Goal: Information Seeking & Learning: Learn about a topic

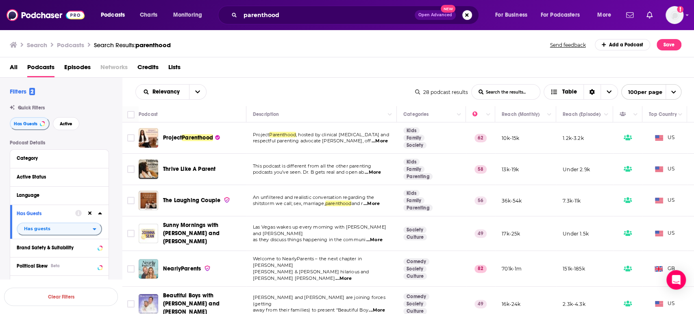
scroll to position [135, 0]
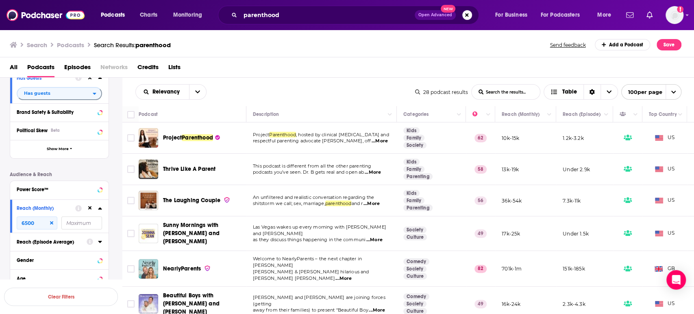
click at [380, 237] on span "...More" at bounding box center [374, 240] width 16 height 7
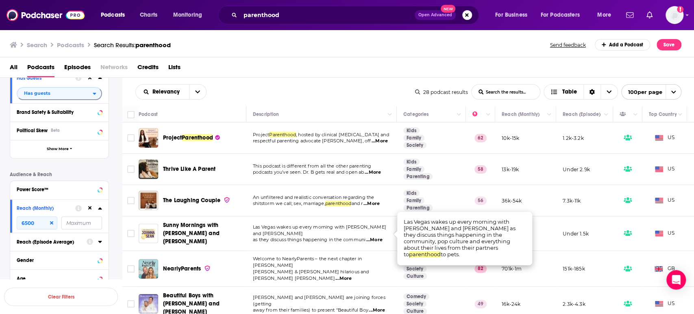
click at [380, 237] on span "...More" at bounding box center [374, 240] width 16 height 7
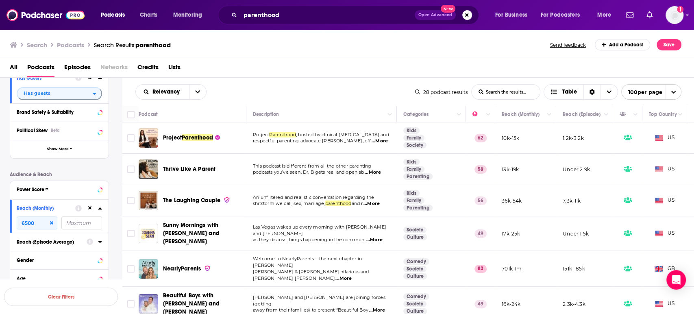
click at [352, 275] on span "...More" at bounding box center [344, 278] width 16 height 7
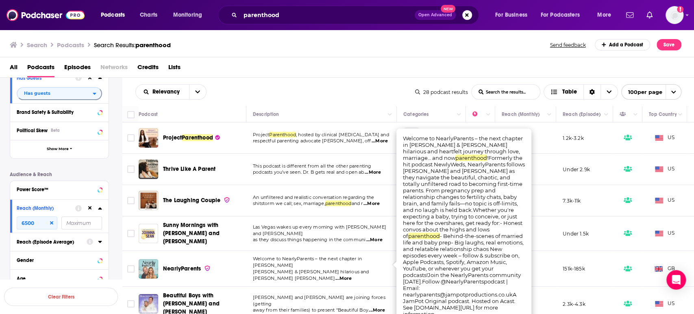
click at [352, 275] on span "...More" at bounding box center [344, 278] width 16 height 7
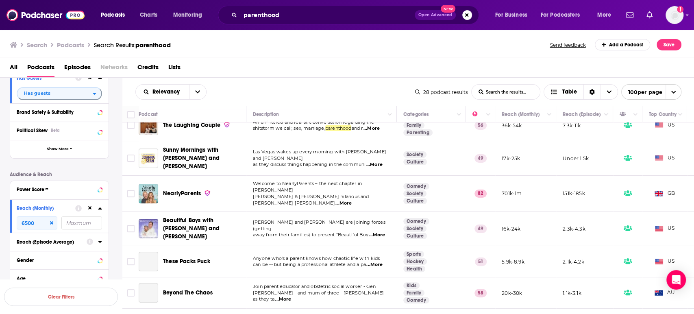
scroll to position [90, 0]
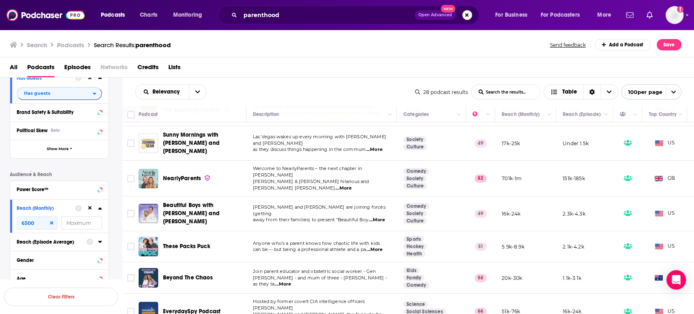
click at [381, 246] on span "...More" at bounding box center [374, 249] width 16 height 7
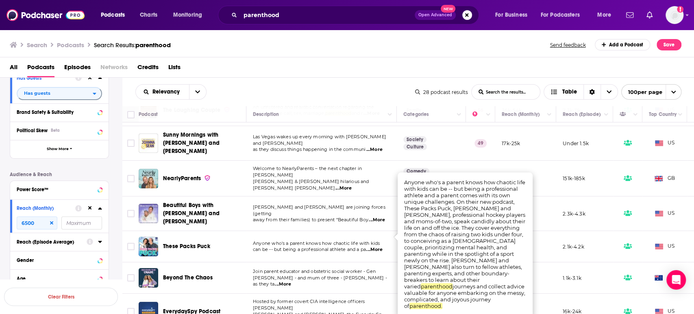
click at [381, 246] on span "...More" at bounding box center [374, 249] width 16 height 7
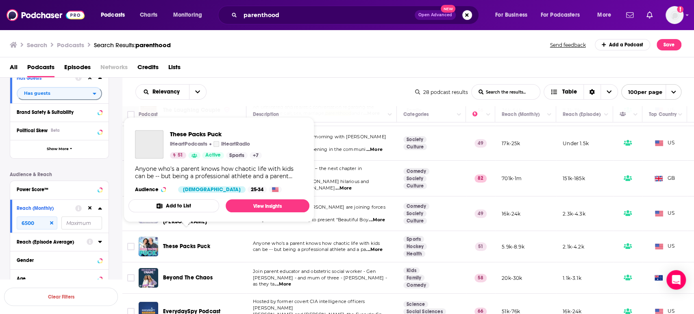
click at [204, 243] on span "These Packs Puck" at bounding box center [186, 246] width 47 height 7
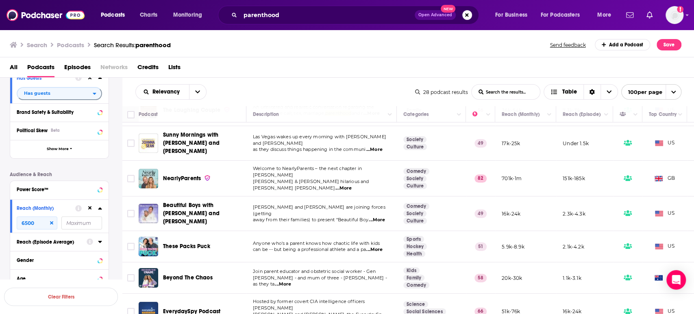
scroll to position [135, 0]
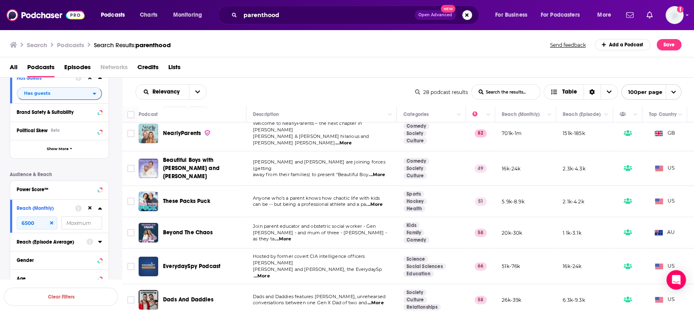
click at [200, 217] on div "Podcasts Charts Monitoring parenthood Open Advanced New For Business For Podcas…" at bounding box center [347, 157] width 694 height 314
click at [193, 218] on div "Podcasts Charts Monitoring parenthood Open Advanced New For Business For Podcas…" at bounding box center [347, 157] width 694 height 314
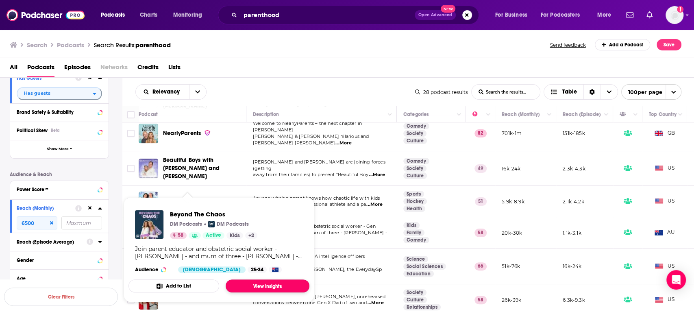
click at [271, 286] on link "View Insights" at bounding box center [268, 285] width 84 height 13
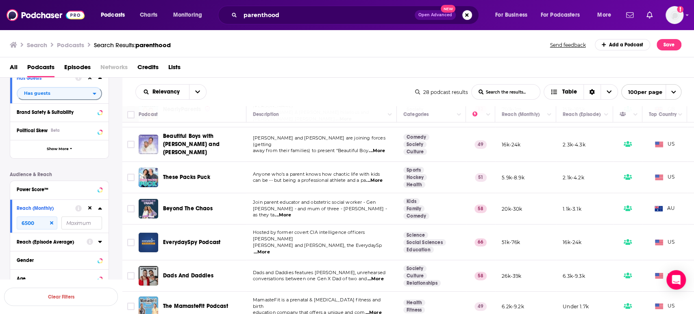
scroll to position [181, 0]
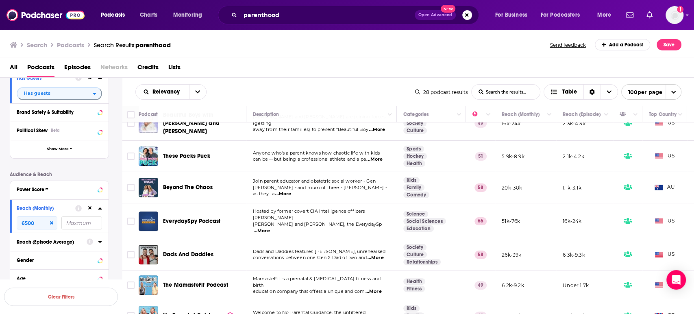
click at [380, 255] on span "...More" at bounding box center [375, 258] width 16 height 7
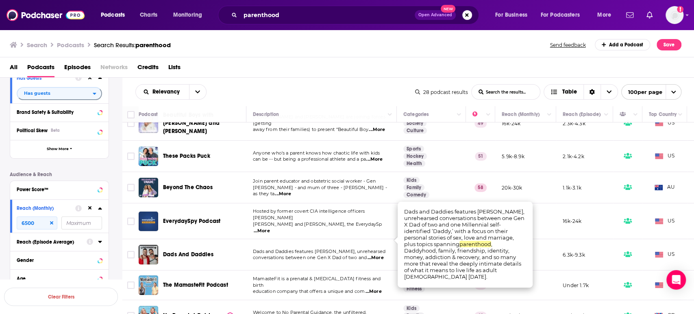
click at [380, 255] on span "...More" at bounding box center [375, 258] width 16 height 7
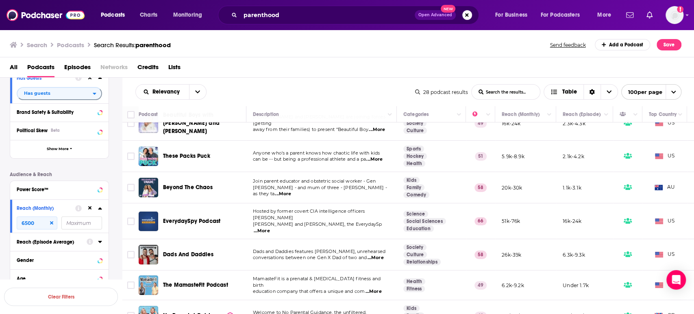
click at [179, 251] on span "Dads And Daddies" at bounding box center [188, 255] width 50 height 8
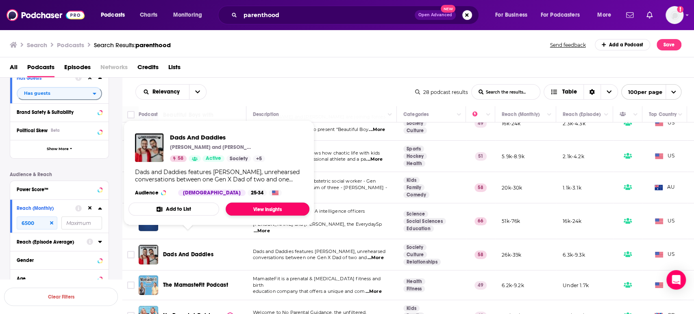
click at [279, 210] on link "View Insights" at bounding box center [268, 209] width 84 height 13
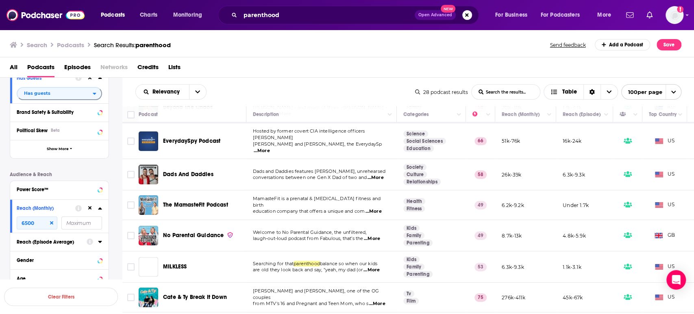
scroll to position [271, 0]
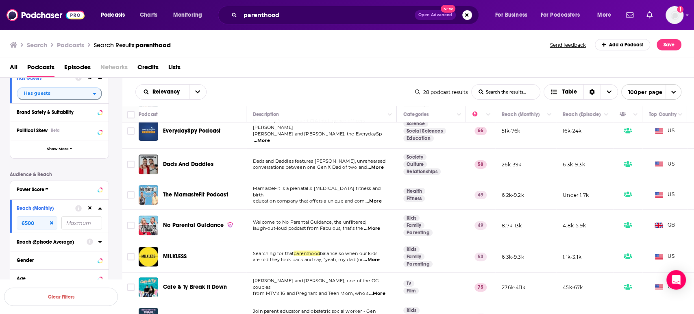
click at [379, 198] on span "...More" at bounding box center [373, 201] width 16 height 7
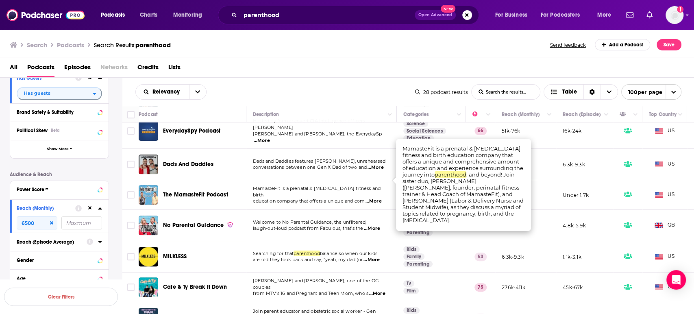
click at [379, 198] on span "...More" at bounding box center [373, 201] width 16 height 7
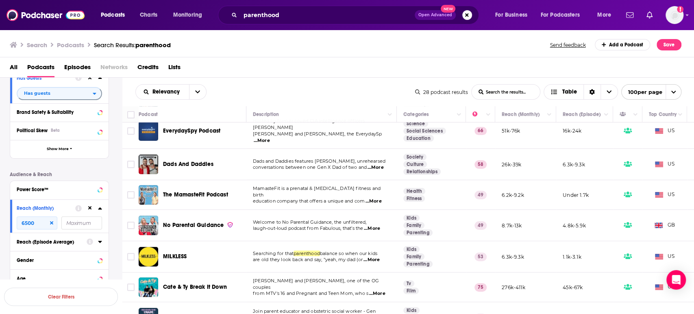
click at [380, 214] on td "Welcome to No Parental Guidance, the unfiltered, laugh-out-loud podcast from Fa…" at bounding box center [321, 225] width 150 height 31
click at [380, 225] on span "...More" at bounding box center [372, 228] width 16 height 7
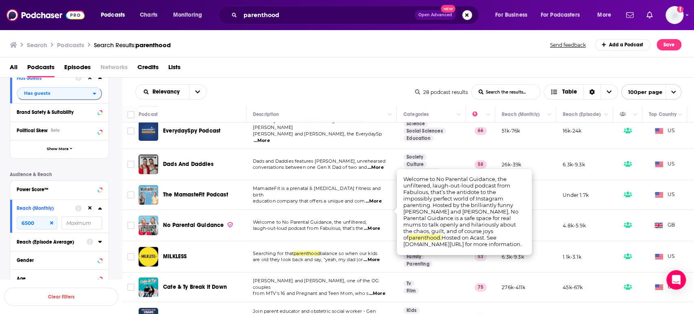
click at [380, 225] on span "...More" at bounding box center [372, 228] width 16 height 7
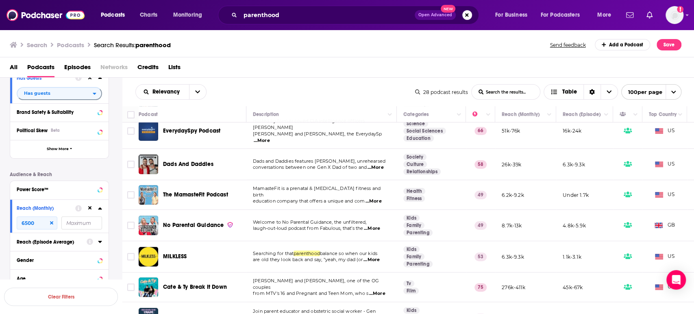
click at [377, 257] on span "...More" at bounding box center [372, 260] width 16 height 7
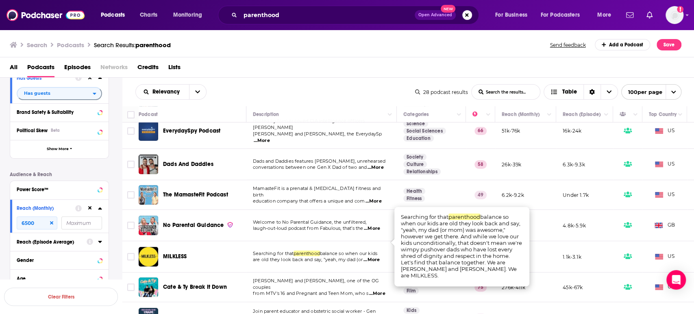
click at [377, 257] on span "...More" at bounding box center [372, 260] width 16 height 7
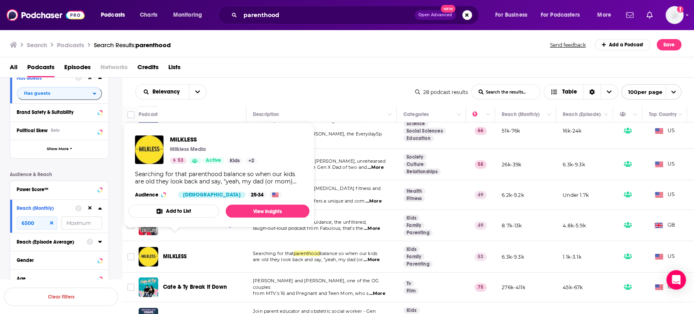
click at [176, 253] on span "MILKLESS" at bounding box center [175, 256] width 24 height 7
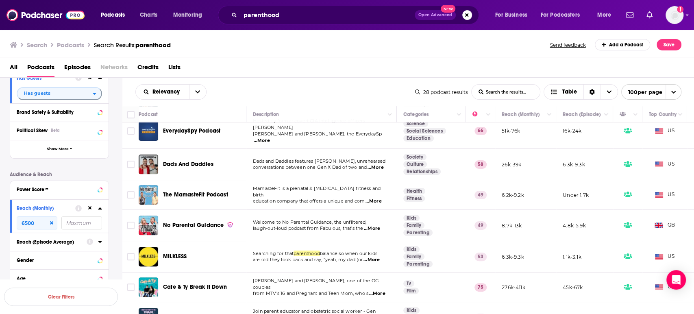
scroll to position [361, 0]
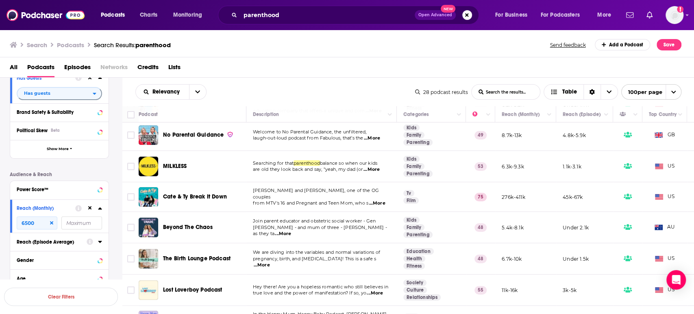
click at [378, 185] on td "Join Tyler and Catelynn Baltierra, one of the OG couples from MTV's 16 and Preg…" at bounding box center [321, 197] width 150 height 30
click at [379, 200] on span "...More" at bounding box center [377, 203] width 16 height 7
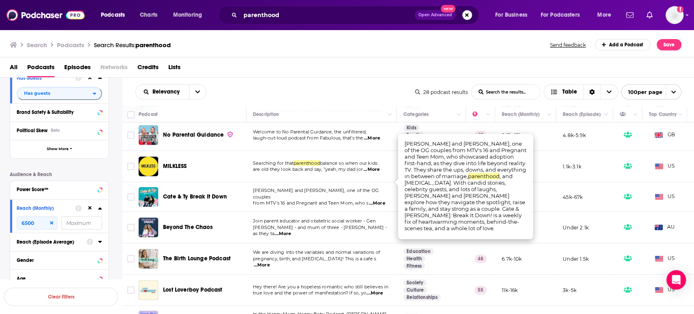
click at [379, 200] on span "...More" at bounding box center [377, 203] width 16 height 7
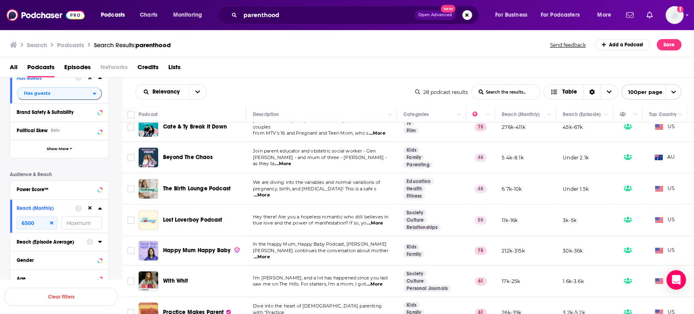
scroll to position [452, 0]
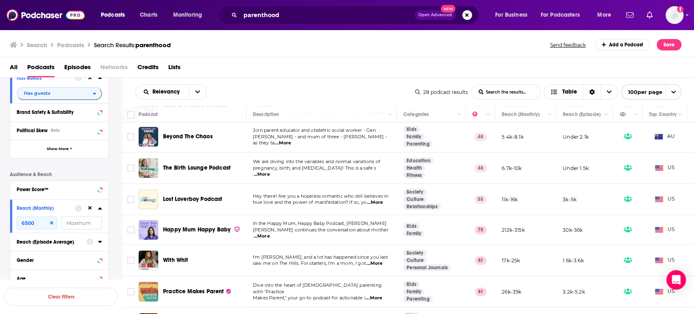
click at [377, 295] on span "...More" at bounding box center [374, 298] width 16 height 7
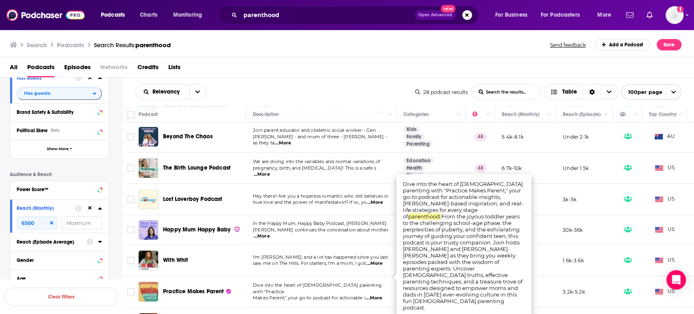
click at [377, 295] on span "...More" at bounding box center [374, 298] width 16 height 7
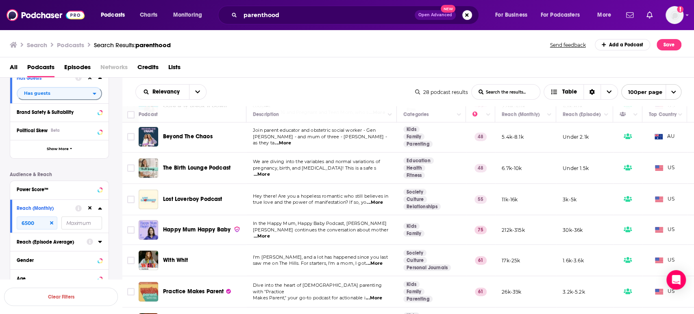
click at [375, 199] on span "...More" at bounding box center [375, 202] width 16 height 7
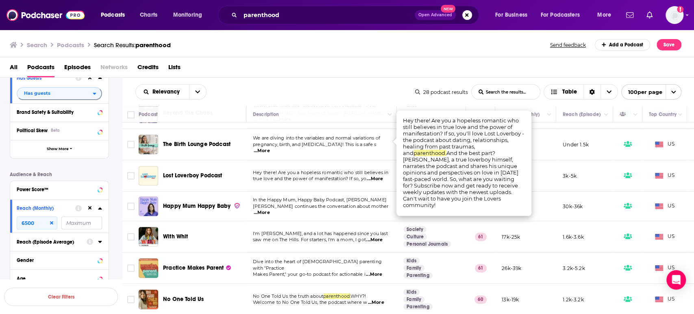
scroll to position [497, 0]
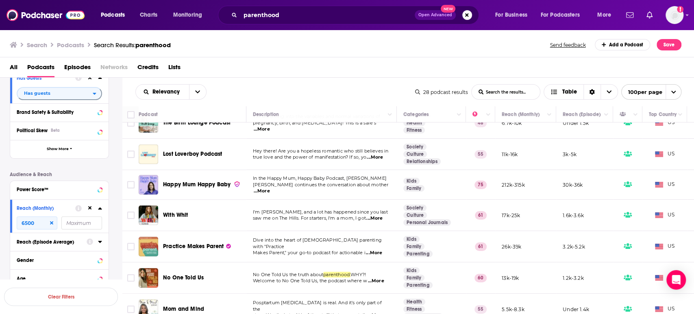
click at [336, 179] on td "In the Happy Mum, Happy Baby Podcast, Giovanna Fletcher continues the conversat…" at bounding box center [321, 185] width 150 height 30
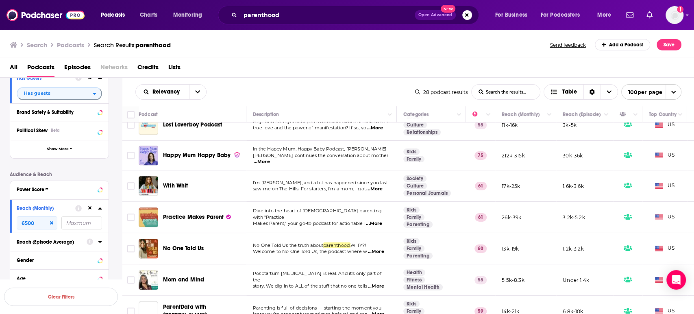
scroll to position [587, 0]
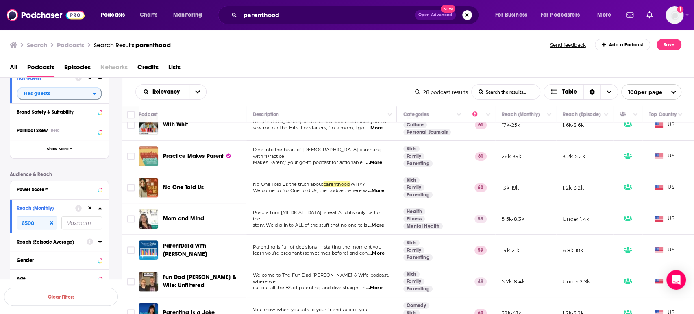
click at [382, 188] on span "...More" at bounding box center [376, 191] width 16 height 7
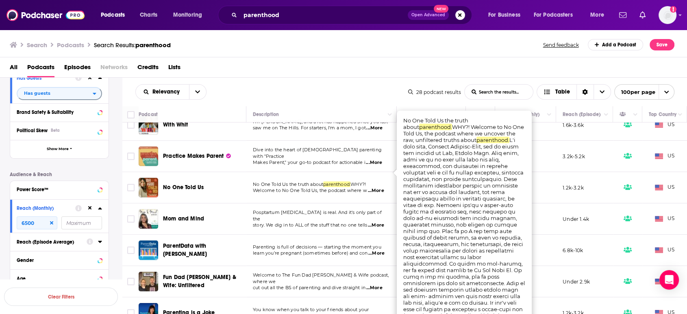
click at [382, 188] on span "...More" at bounding box center [376, 191] width 16 height 7
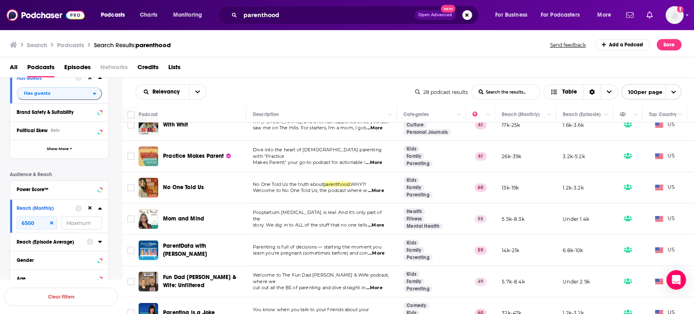
click at [169, 184] on span "No One Told Us" at bounding box center [183, 187] width 41 height 7
click at [377, 222] on span "...More" at bounding box center [376, 225] width 16 height 7
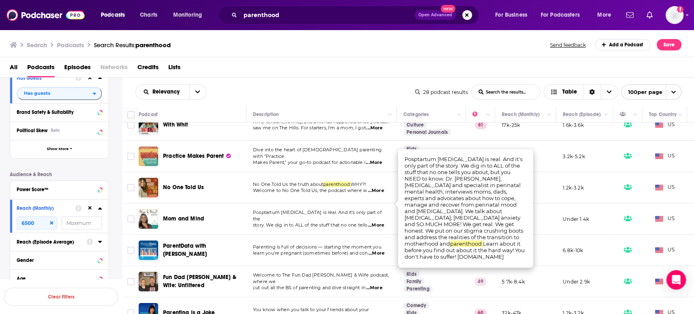
click at [377, 222] on span "...More" at bounding box center [376, 225] width 16 height 7
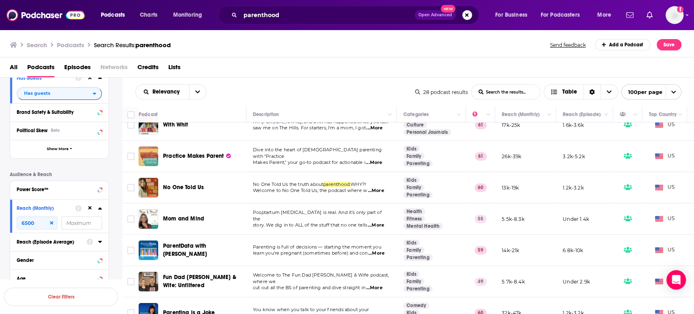
click at [381, 250] on span "...More" at bounding box center [376, 253] width 16 height 7
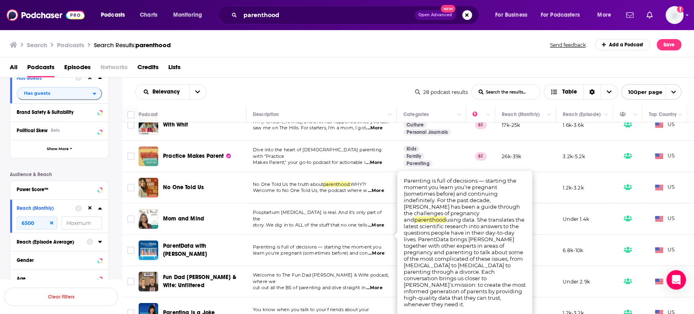
click at [381, 250] on span "...More" at bounding box center [376, 253] width 16 height 7
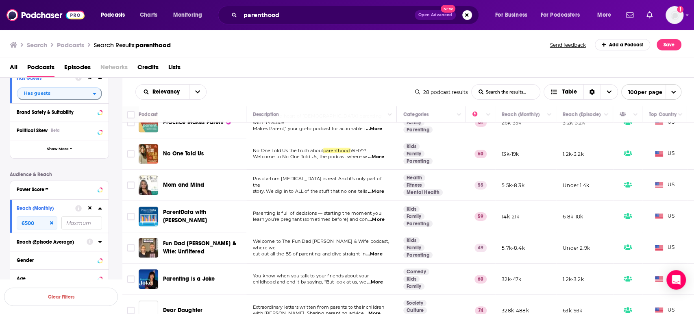
scroll to position [678, 0]
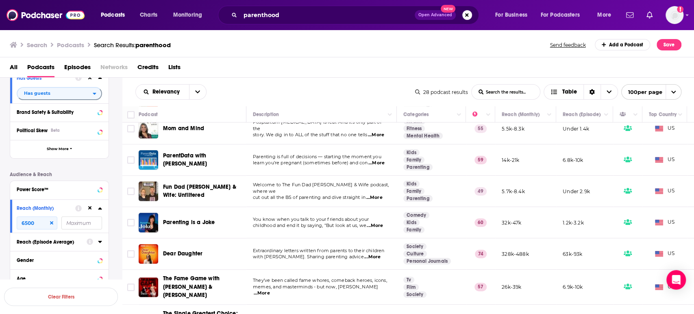
click at [380, 194] on span "...More" at bounding box center [374, 197] width 16 height 7
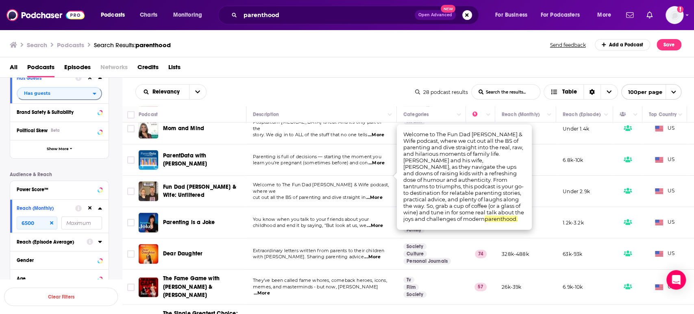
click at [380, 194] on span "...More" at bounding box center [374, 197] width 16 height 7
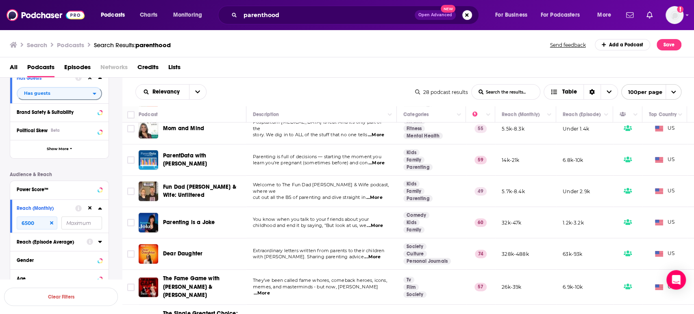
click at [380, 194] on span "...More" at bounding box center [374, 197] width 16 height 7
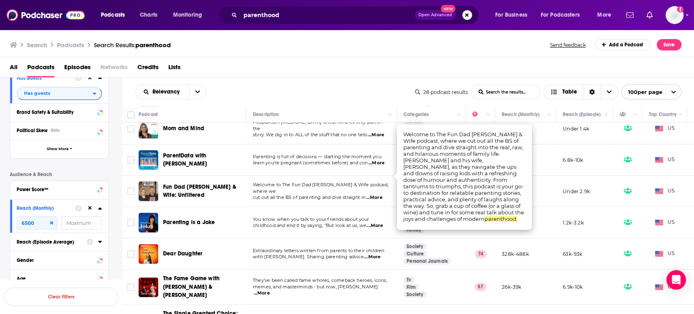
click at [380, 194] on span "...More" at bounding box center [374, 197] width 16 height 7
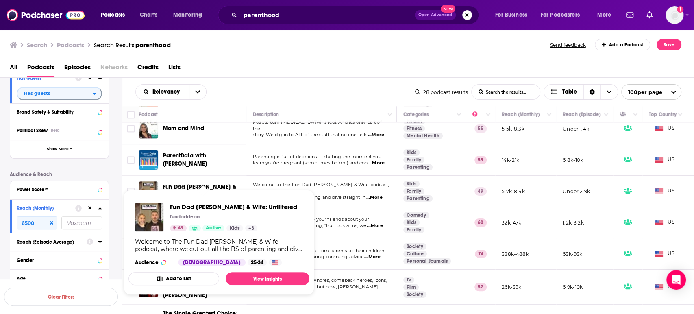
click at [177, 183] on span "Fun Dad Dean & Wife: Unfiltered" at bounding box center [199, 190] width 73 height 15
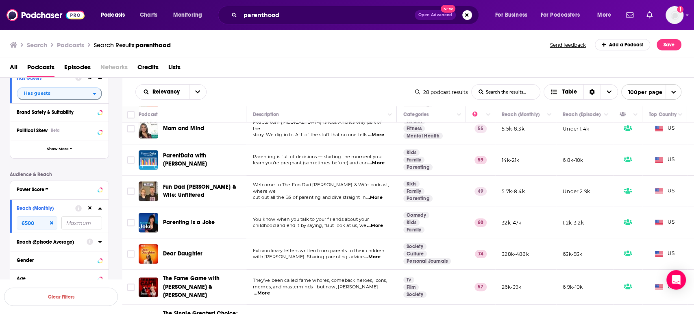
click at [376, 222] on span "...More" at bounding box center [375, 225] width 16 height 7
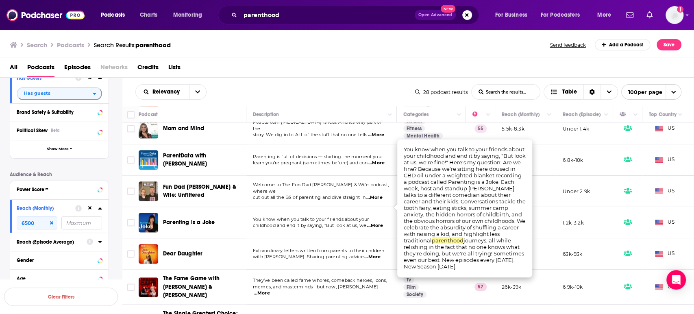
click at [376, 222] on span "...More" at bounding box center [375, 225] width 16 height 7
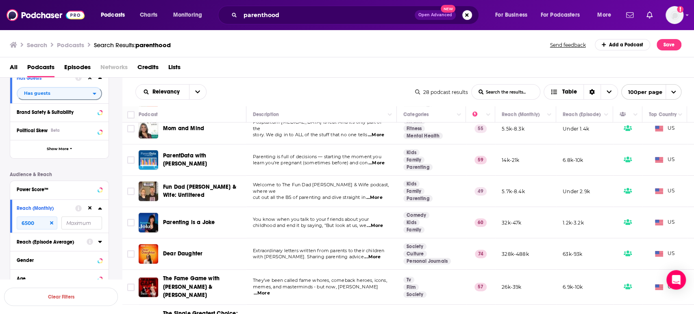
click at [381, 254] on span "...More" at bounding box center [372, 257] width 16 height 7
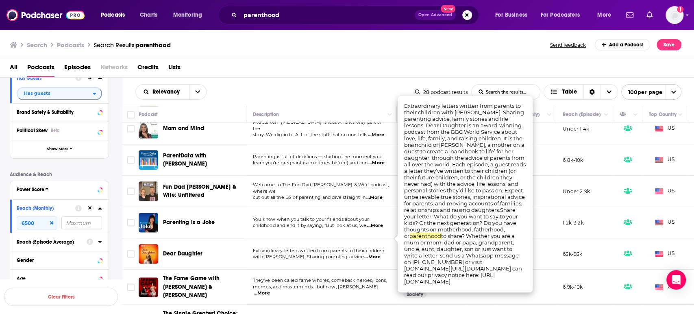
click at [381, 254] on span "...More" at bounding box center [372, 257] width 16 height 7
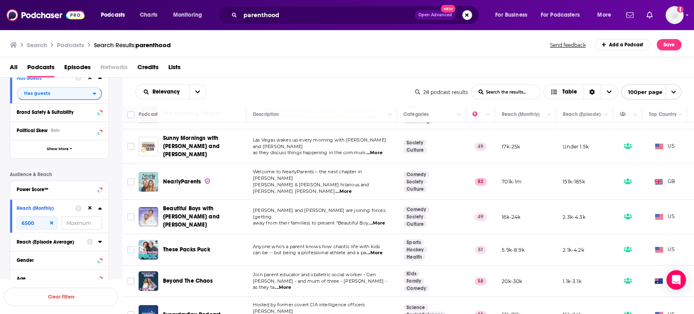
scroll to position [0, 0]
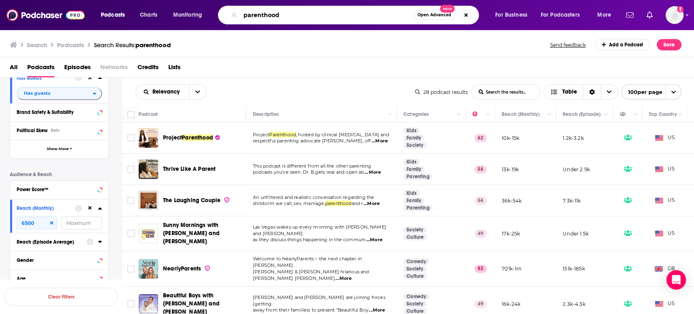
drag, startPoint x: 287, startPoint y: 14, endPoint x: 263, endPoint y: 18, distance: 24.3
click at [263, 18] on input "parenthood" at bounding box center [327, 15] width 174 height 13
type input "parents"
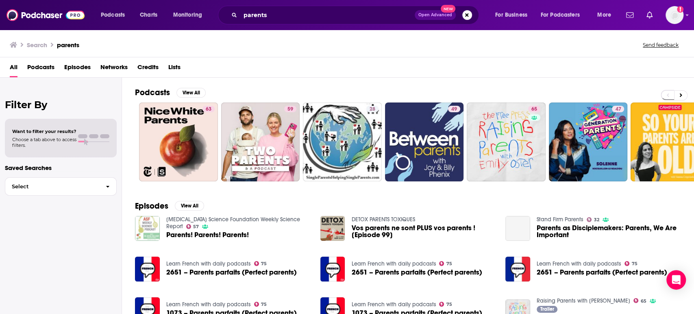
click at [49, 66] on span "Podcasts" at bounding box center [40, 69] width 27 height 17
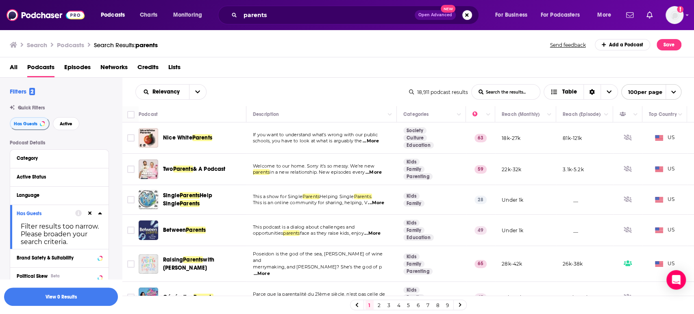
click at [101, 215] on icon at bounding box center [100, 213] width 4 height 7
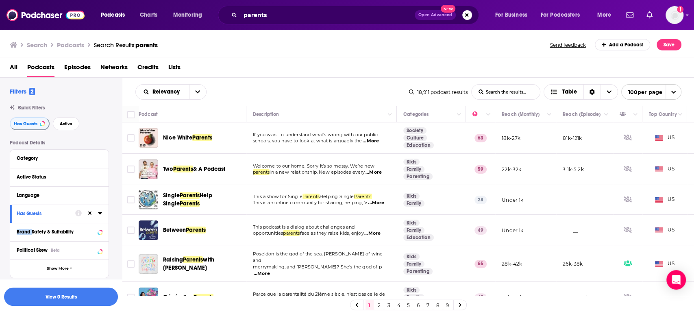
click at [101, 215] on icon at bounding box center [100, 213] width 4 height 7
click at [92, 214] on button at bounding box center [90, 213] width 7 height 7
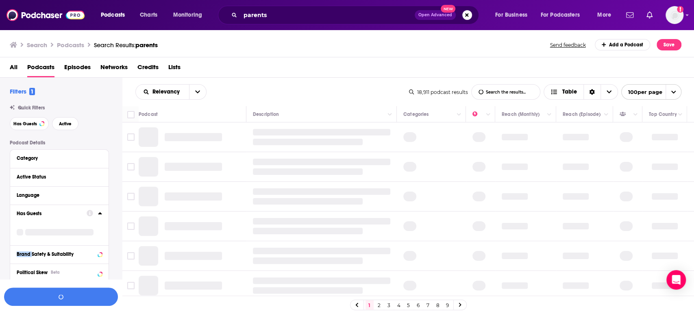
click at [102, 214] on div "Has Guests" at bounding box center [59, 225] width 98 height 41
click at [55, 227] on span "All" at bounding box center [55, 228] width 76 height 11
click at [62, 256] on span "Has guests" at bounding box center [45, 255] width 49 height 4
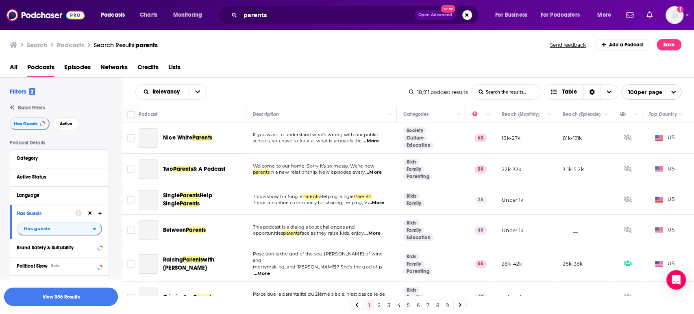
click at [100, 295] on button "View 356 Results" at bounding box center [61, 297] width 114 height 18
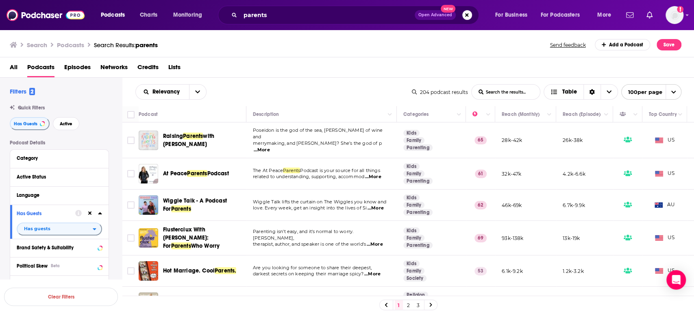
click at [373, 174] on span "...More" at bounding box center [373, 177] width 16 height 7
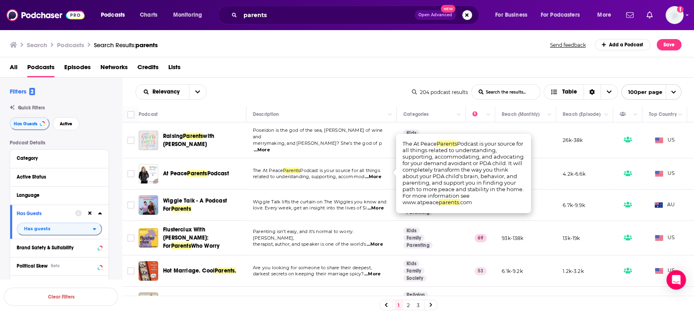
click at [373, 174] on span "...More" at bounding box center [373, 177] width 16 height 7
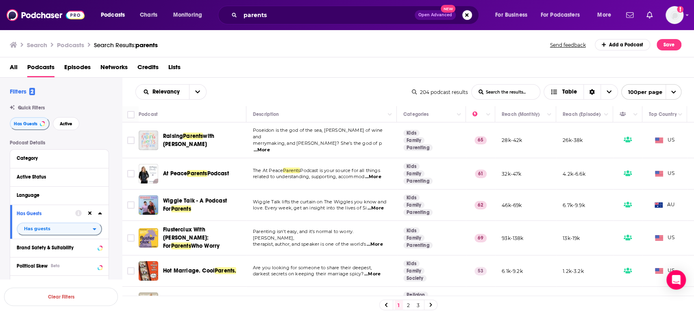
click at [381, 205] on span "...More" at bounding box center [376, 208] width 16 height 7
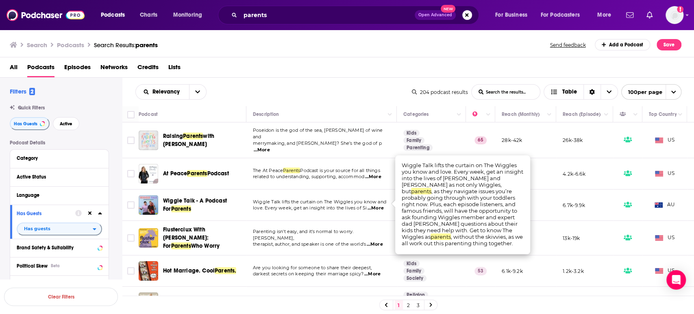
click at [381, 205] on span "...More" at bounding box center [376, 208] width 16 height 7
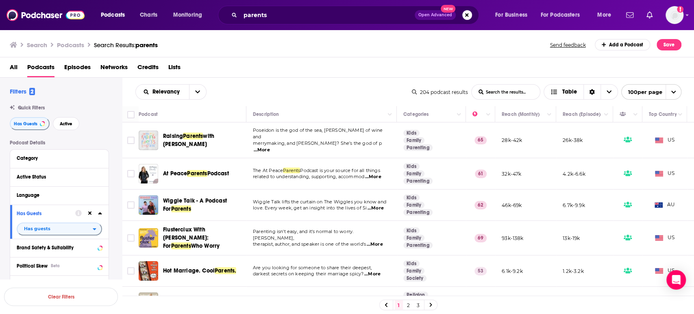
click at [379, 205] on span "...More" at bounding box center [376, 208] width 16 height 7
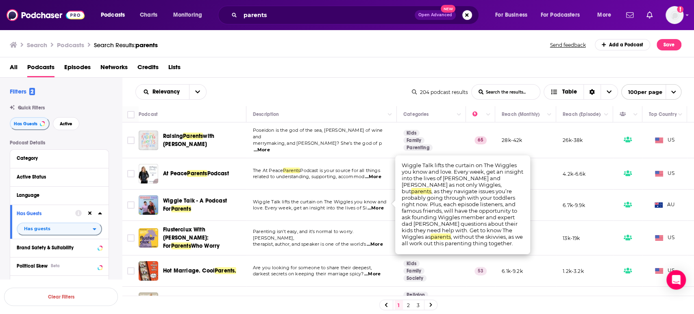
click at [379, 205] on span "...More" at bounding box center [376, 208] width 16 height 7
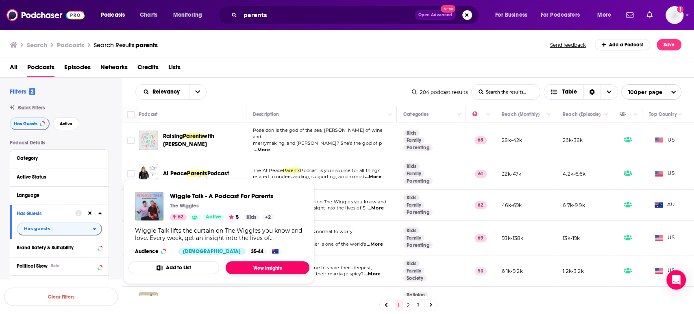
click at [261, 266] on link "View Insights" at bounding box center [268, 267] width 84 height 13
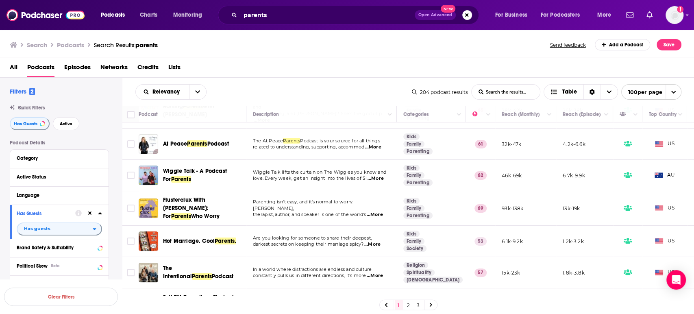
scroll to position [45, 0]
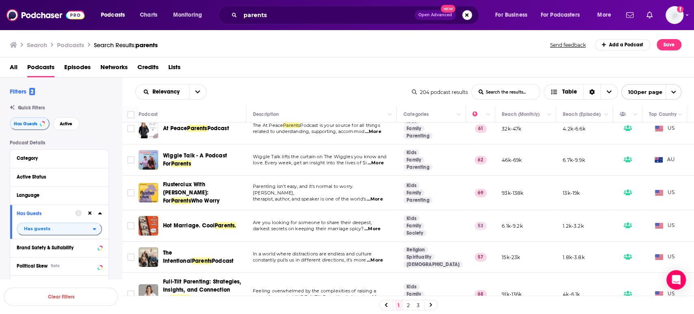
click at [379, 257] on span "...More" at bounding box center [375, 260] width 16 height 7
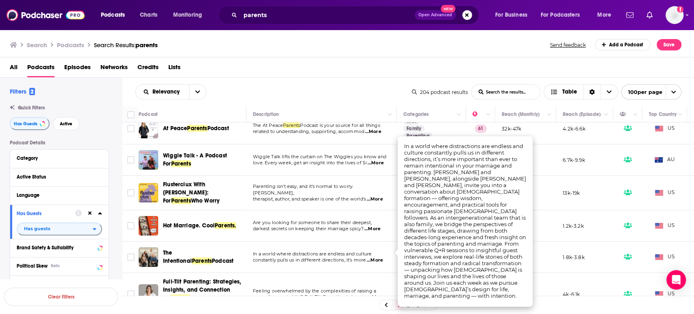
click at [379, 257] on span "...More" at bounding box center [375, 260] width 16 height 7
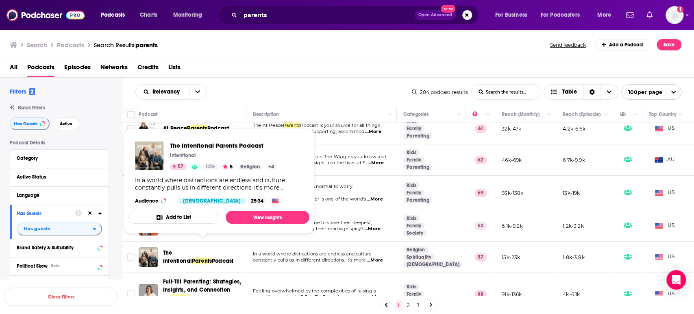
click at [192, 249] on span "The Intentional" at bounding box center [177, 256] width 29 height 15
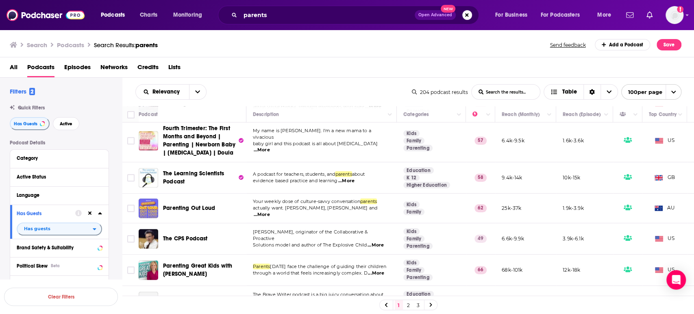
scroll to position [497, 0]
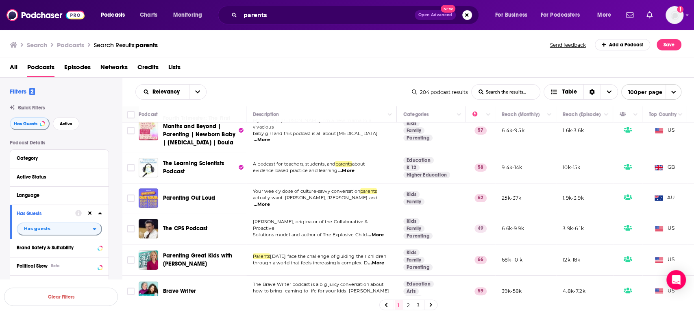
click at [387, 195] on p "actually want. Monique Bowley, Amelia Lester and ...More" at bounding box center [321, 201] width 137 height 13
click at [270, 201] on span "...More" at bounding box center [262, 204] width 16 height 7
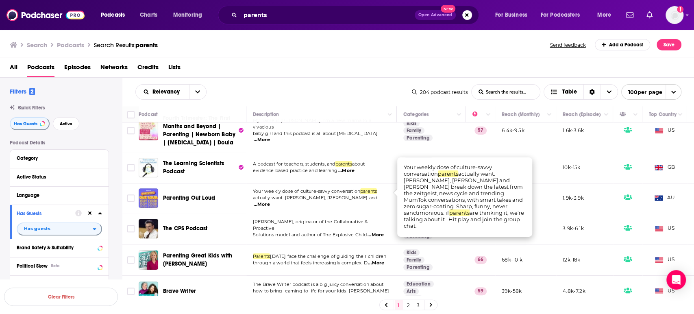
click at [270, 201] on span "...More" at bounding box center [262, 204] width 16 height 7
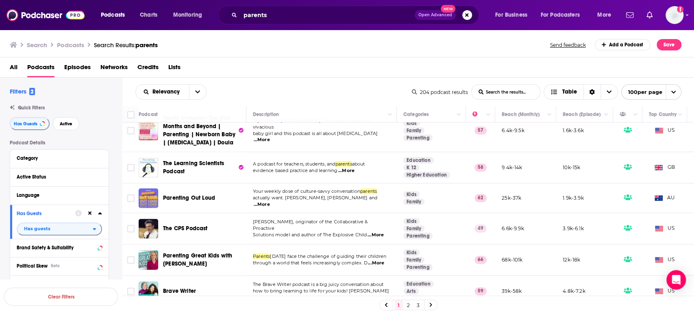
click at [270, 201] on span "...More" at bounding box center [262, 204] width 16 height 7
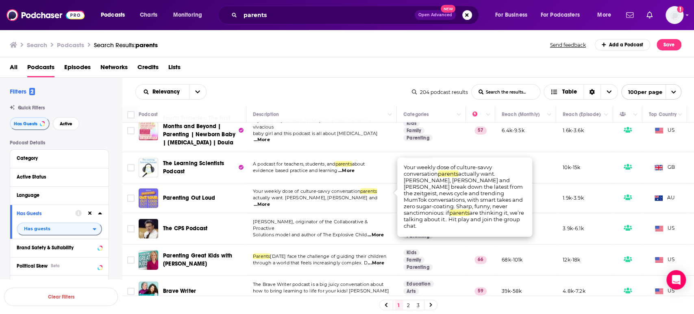
click at [270, 201] on span "...More" at bounding box center [262, 204] width 16 height 7
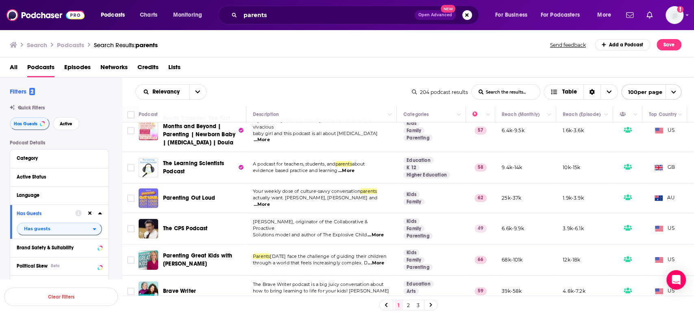
click at [270, 201] on span "...More" at bounding box center [262, 204] width 16 height 7
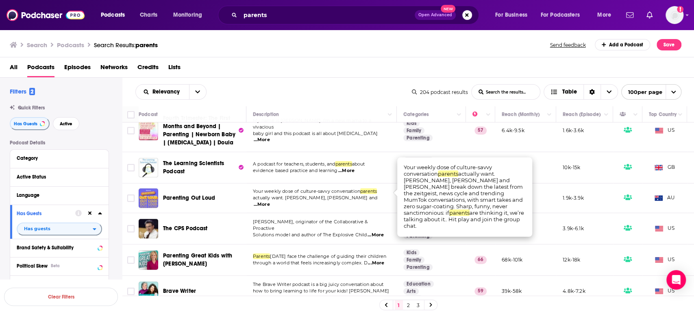
click at [270, 201] on span "...More" at bounding box center [262, 204] width 16 height 7
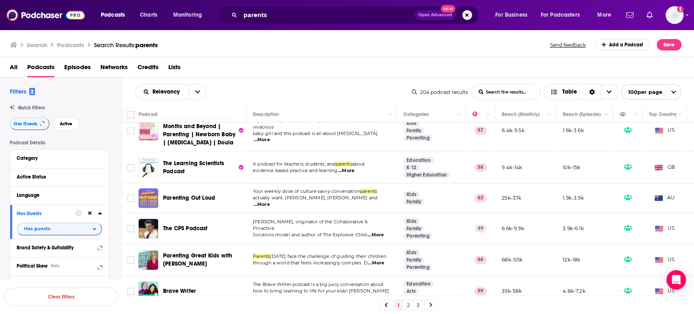
click at [204, 188] on div "Podcasts Charts Monitoring parents Open Advanced New For Business For Podcaster…" at bounding box center [347, 157] width 694 height 314
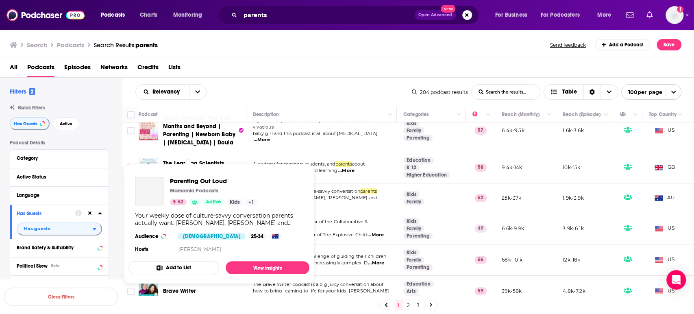
click at [203, 188] on div "Podcasts Charts Monitoring parents Open Advanced New For Business For Podcaster…" at bounding box center [347, 157] width 694 height 314
click at [254, 269] on link "View Insights" at bounding box center [268, 267] width 84 height 13
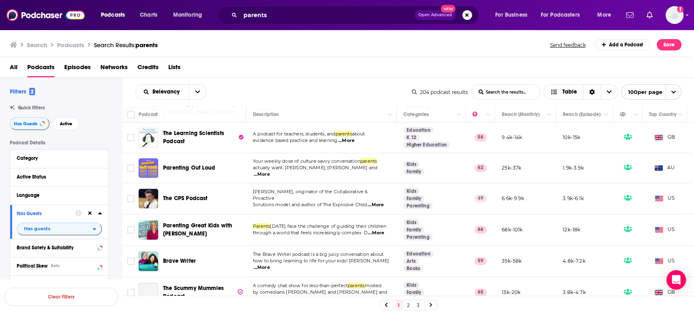
scroll to position [542, 0]
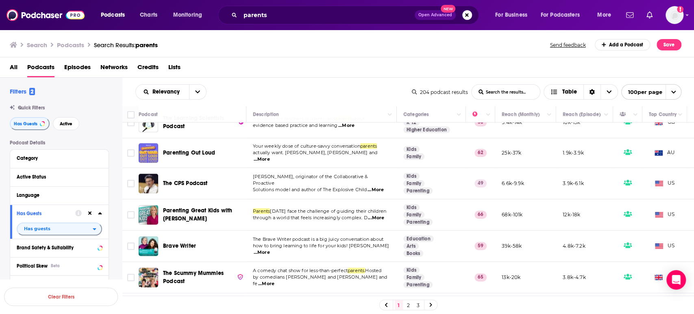
click at [382, 215] on span "...More" at bounding box center [376, 218] width 16 height 7
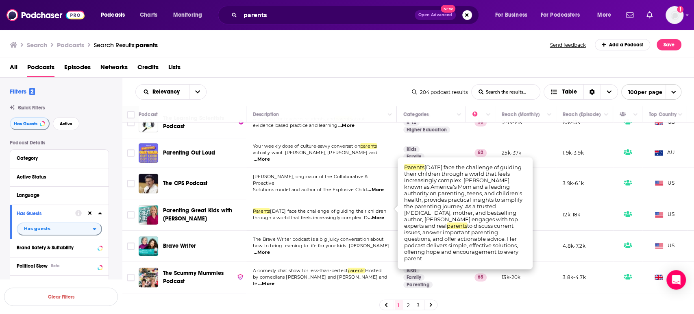
click at [383, 215] on span "...More" at bounding box center [376, 218] width 16 height 7
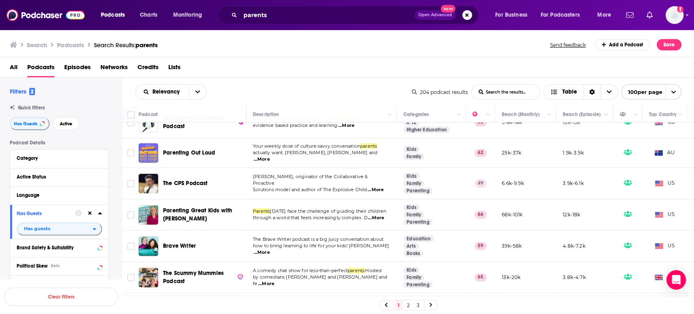
click at [378, 215] on span "...More" at bounding box center [376, 218] width 16 height 7
click at [312, 208] on span "today face the challenge of guiding their children" at bounding box center [328, 211] width 116 height 6
click at [384, 215] on span "...More" at bounding box center [376, 218] width 16 height 7
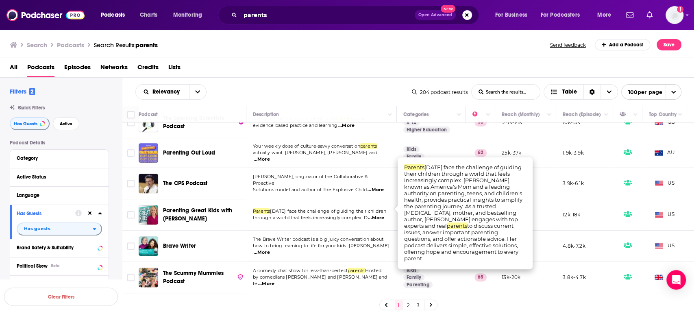
click at [384, 215] on span "...More" at bounding box center [376, 218] width 16 height 7
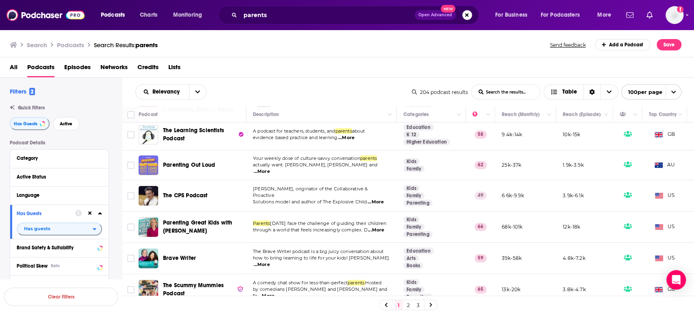
scroll to position [497, 0]
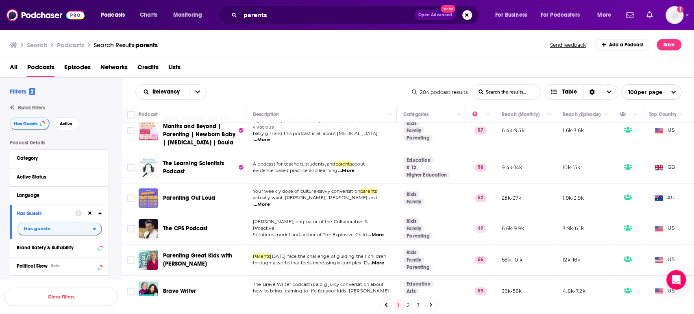
click at [270, 201] on span "...More" at bounding box center [262, 204] width 16 height 7
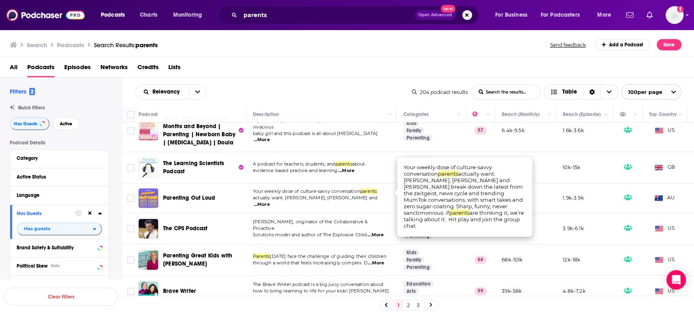
click at [270, 201] on span "...More" at bounding box center [262, 204] width 16 height 7
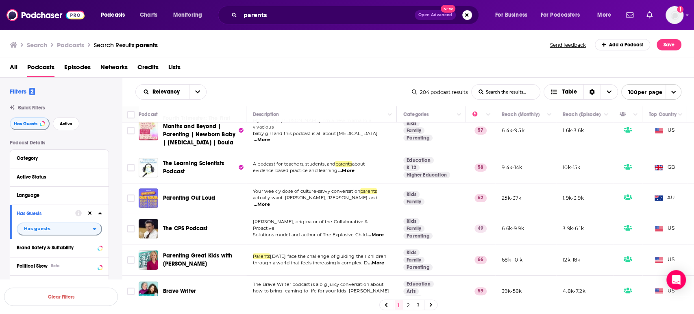
click at [270, 201] on span "...More" at bounding box center [262, 204] width 16 height 7
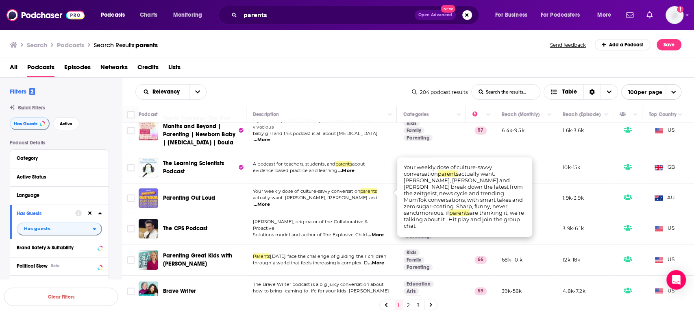
click at [270, 201] on span "...More" at bounding box center [262, 204] width 16 height 7
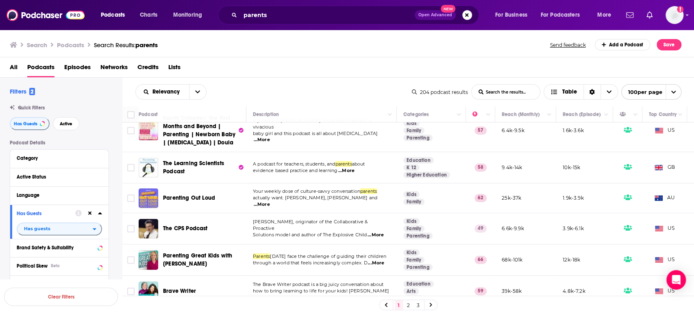
click at [270, 201] on span "...More" at bounding box center [262, 204] width 16 height 7
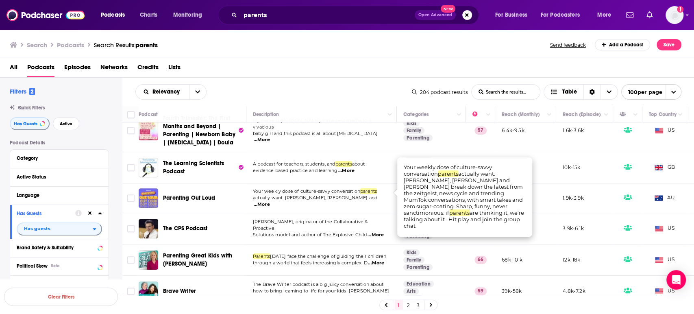
click at [270, 201] on span "...More" at bounding box center [262, 204] width 16 height 7
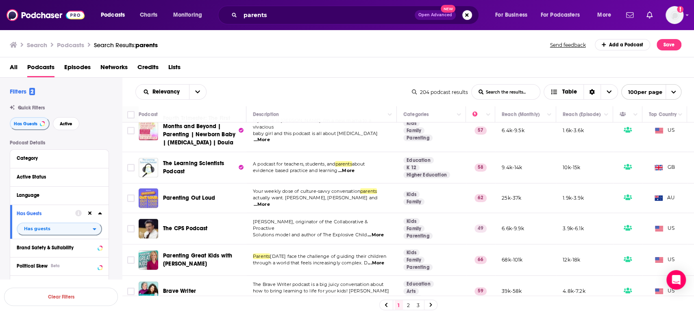
click at [383, 197] on td "Your weekly dose of culture-savvy conversation parents actually want. Monique B…" at bounding box center [321, 198] width 150 height 30
click at [270, 201] on span "...More" at bounding box center [262, 204] width 16 height 7
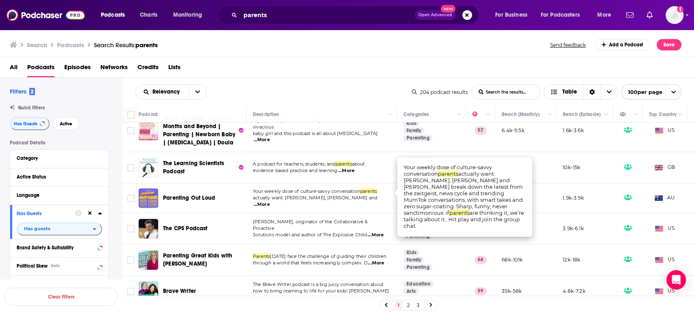
click at [270, 201] on span "...More" at bounding box center [262, 204] width 16 height 7
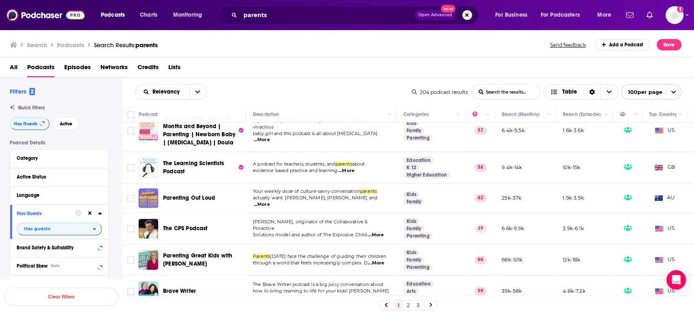
click at [380, 232] on span "...More" at bounding box center [376, 235] width 16 height 7
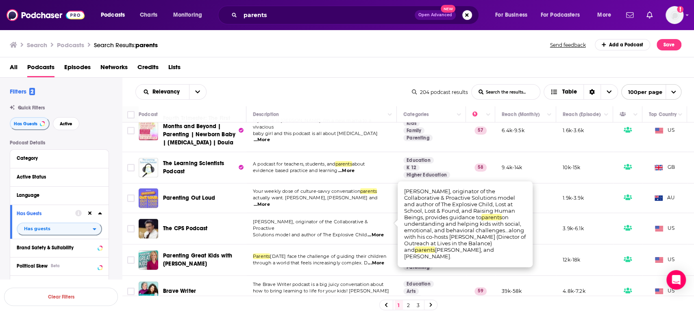
click at [380, 232] on span "...More" at bounding box center [376, 235] width 16 height 7
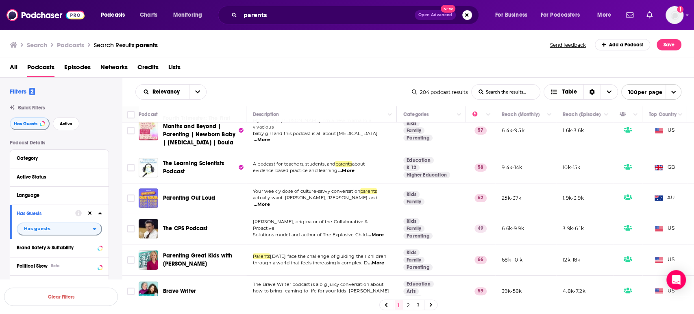
scroll to position [542, 0]
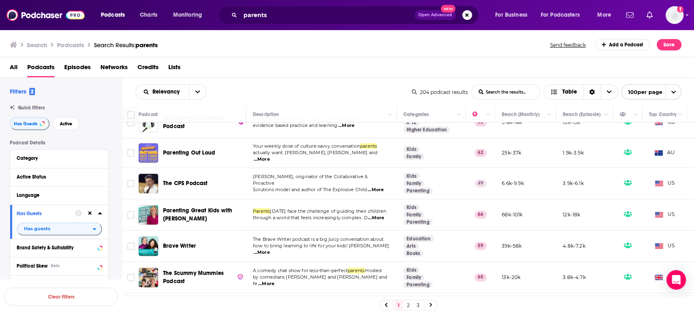
click at [376, 215] on span "...More" at bounding box center [376, 218] width 16 height 7
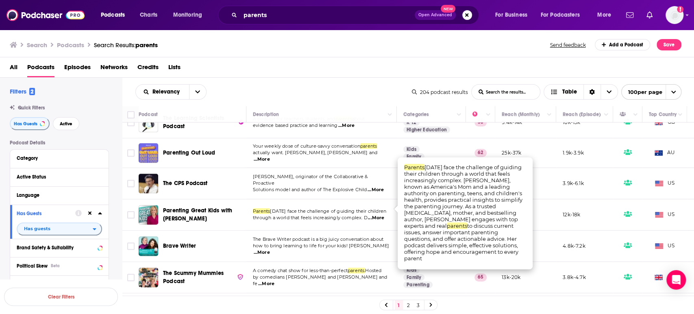
click at [376, 215] on span "...More" at bounding box center [376, 218] width 16 height 7
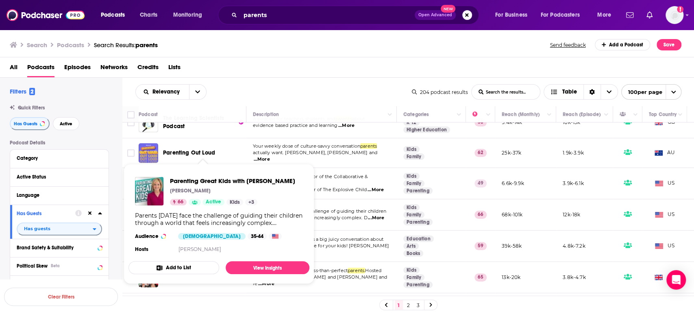
click at [195, 205] on link "Show Podcast Details" at bounding box center [195, 202] width 12 height 7
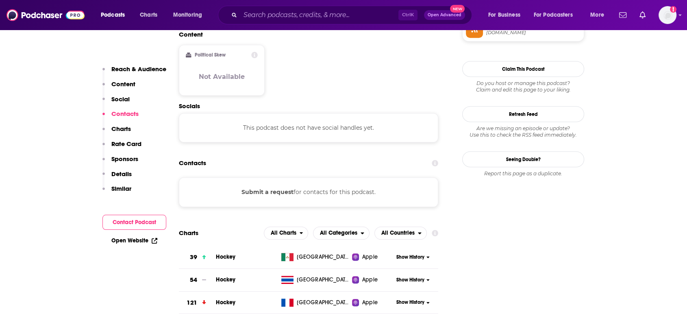
scroll to position [632, 0]
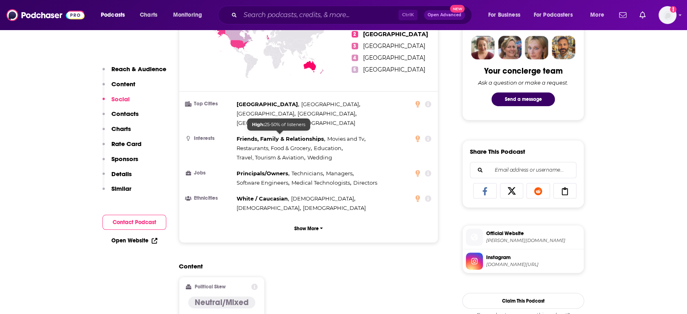
scroll to position [587, 0]
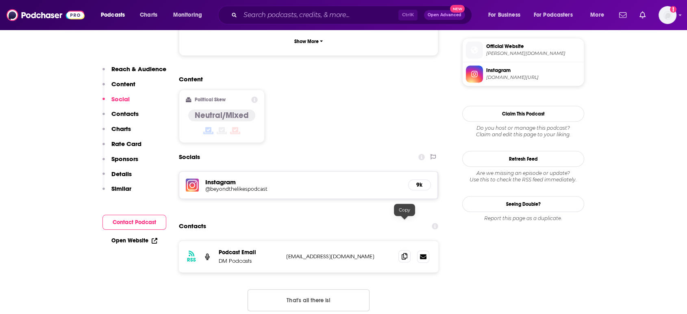
click at [408, 250] on span at bounding box center [405, 256] width 12 height 12
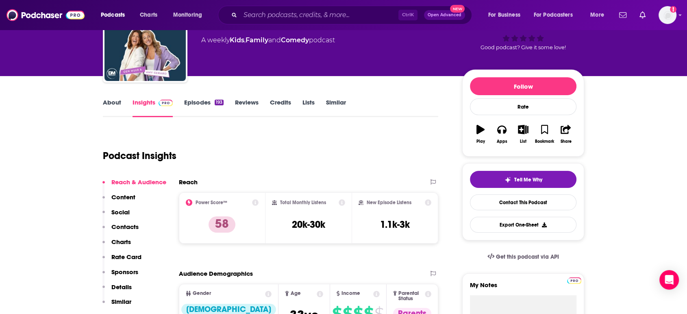
scroll to position [0, 0]
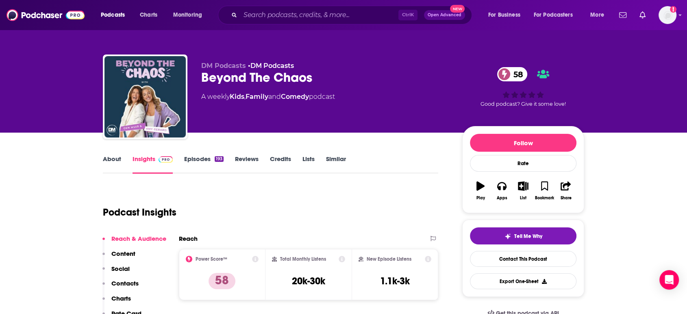
click at [120, 155] on link "About" at bounding box center [112, 164] width 18 height 19
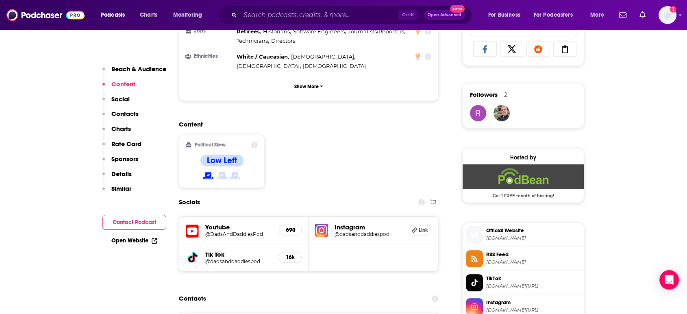
scroll to position [723, 0]
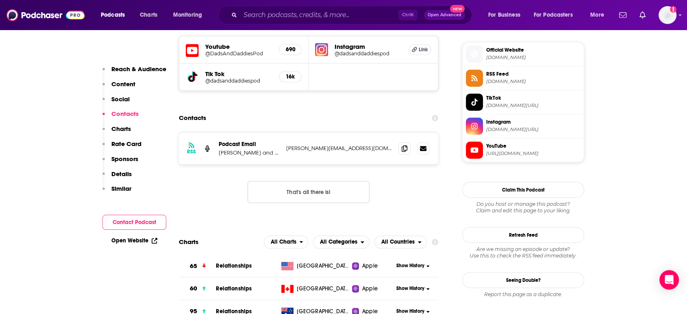
drag, startPoint x: 416, startPoint y: 125, endPoint x: 411, endPoint y: 125, distance: 4.5
click at [416, 142] on div at bounding box center [414, 148] width 31 height 12
click at [407, 142] on span at bounding box center [405, 148] width 12 height 12
click at [405, 145] on icon at bounding box center [405, 148] width 6 height 7
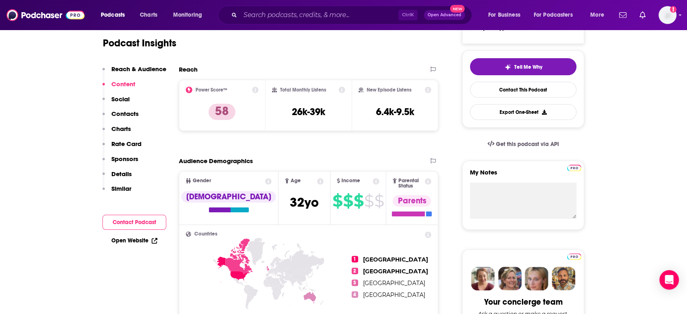
scroll to position [45, 0]
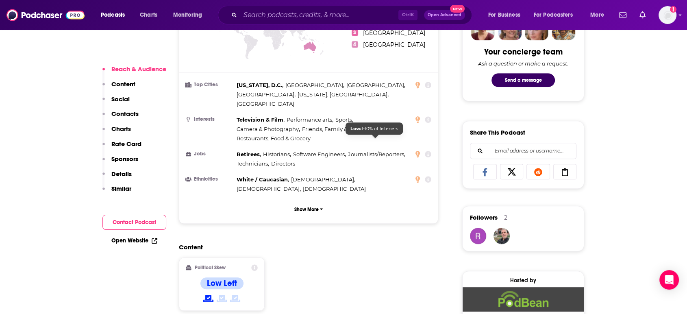
scroll to position [632, 0]
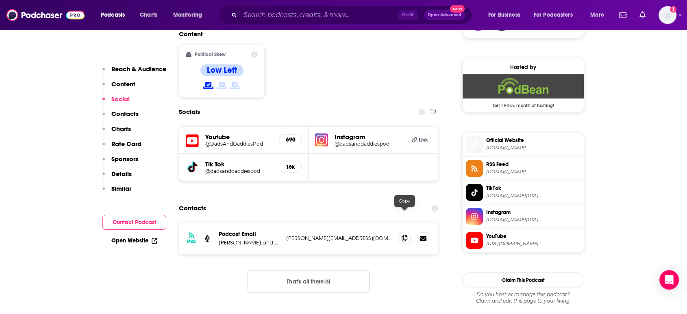
click at [402, 235] on icon at bounding box center [405, 238] width 6 height 7
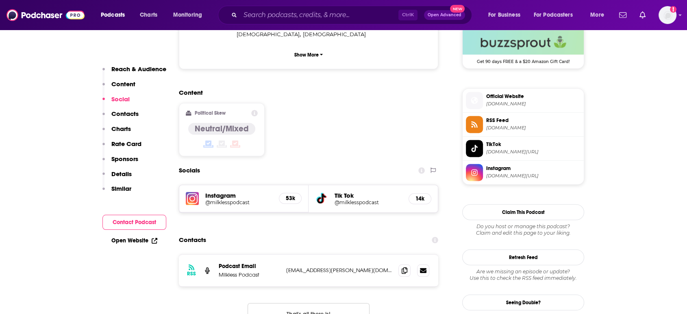
scroll to position [632, 0]
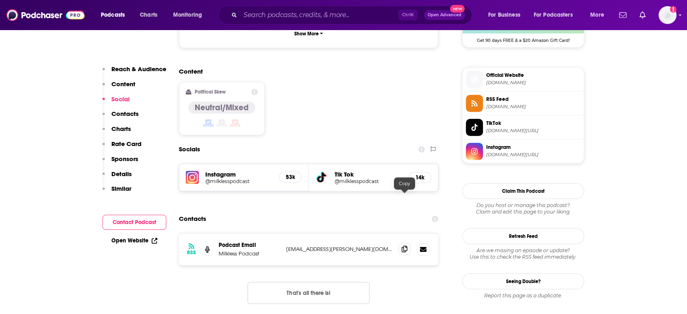
click at [403, 243] on span at bounding box center [405, 249] width 12 height 12
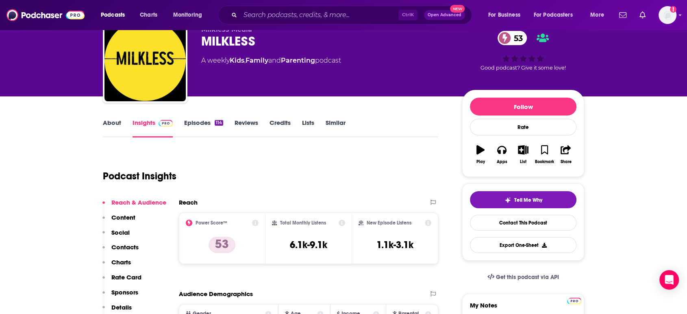
scroll to position [0, 0]
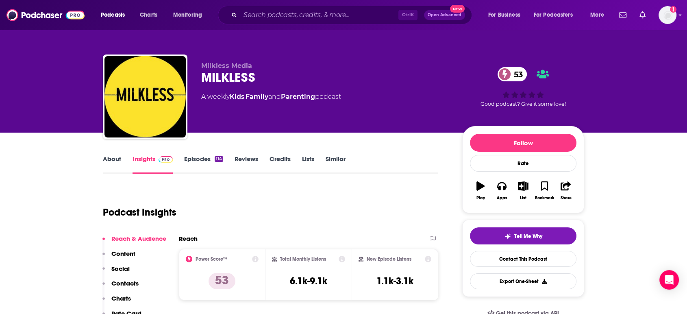
click at [106, 169] on link "About" at bounding box center [112, 164] width 18 height 19
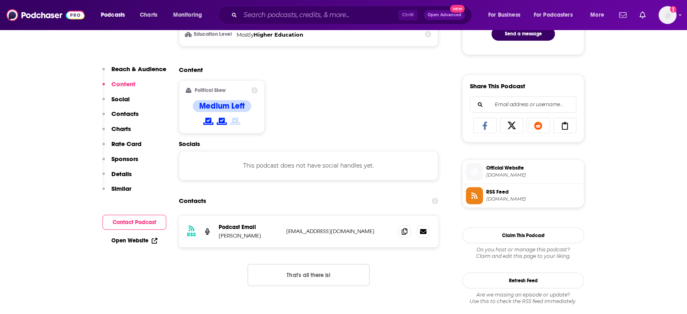
scroll to position [497, 0]
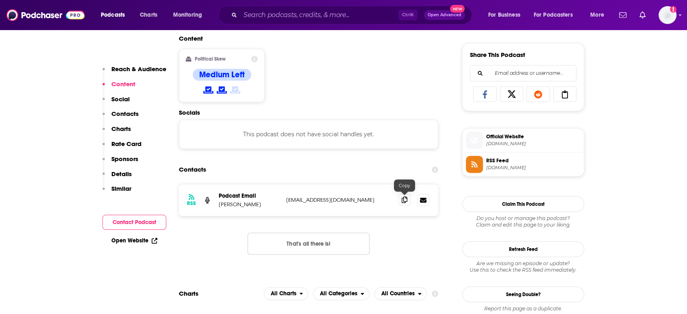
click at [404, 198] on icon at bounding box center [405, 199] width 6 height 7
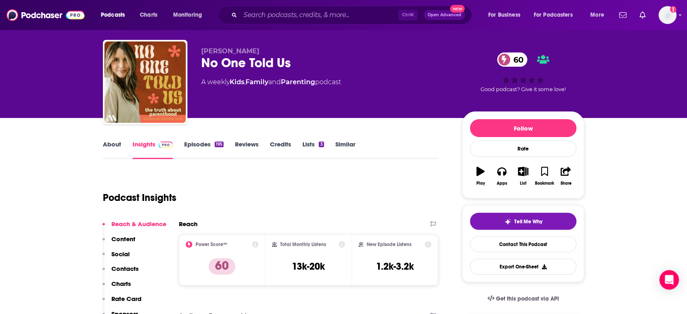
scroll to position [0, 0]
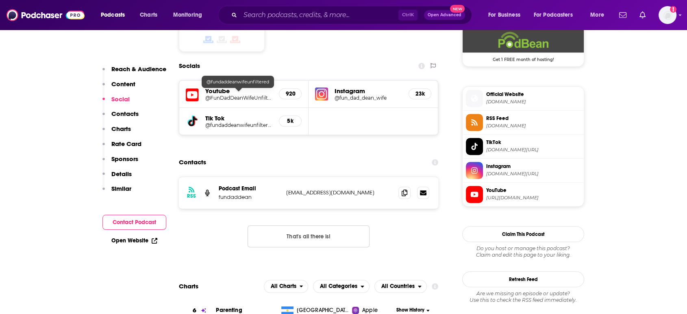
scroll to position [723, 0]
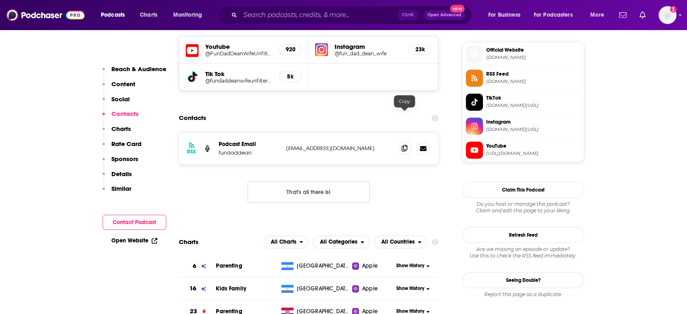
click at [403, 145] on icon at bounding box center [405, 148] width 6 height 7
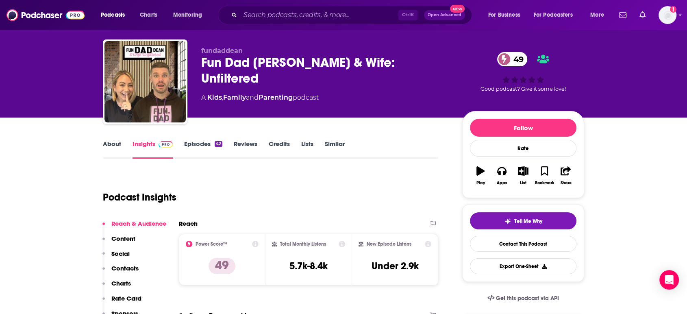
scroll to position [0, 0]
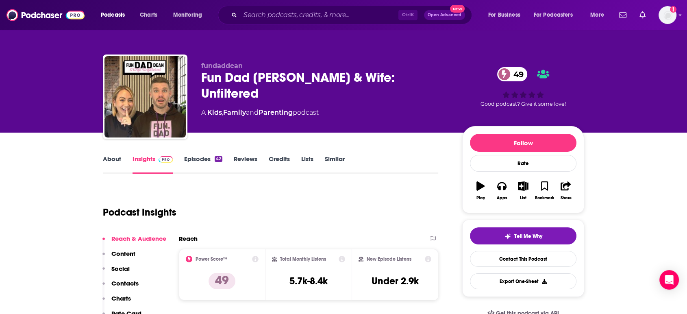
click at [116, 158] on link "About" at bounding box center [112, 164] width 18 height 19
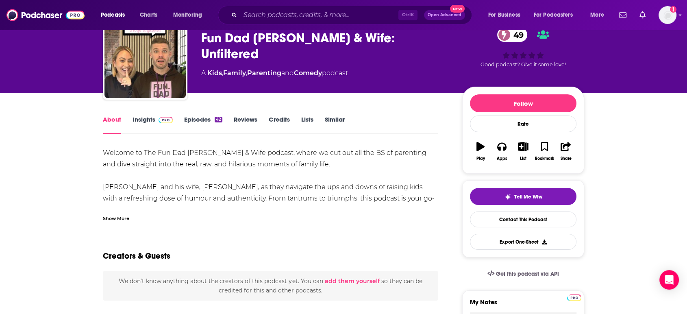
scroll to position [45, 0]
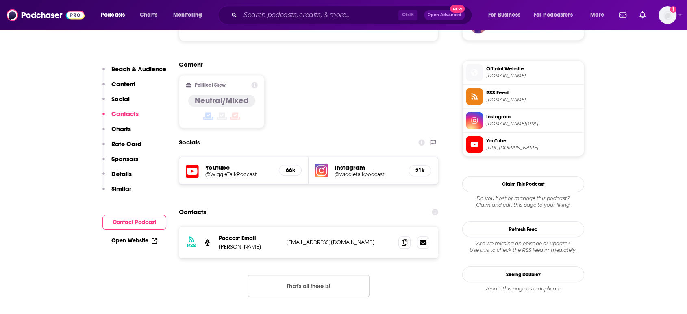
scroll to position [678, 0]
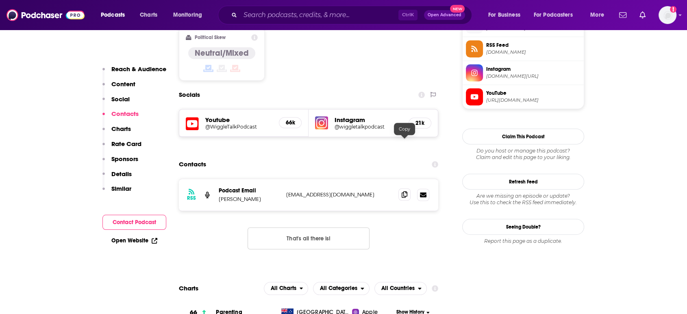
click at [403, 188] on span at bounding box center [405, 194] width 12 height 12
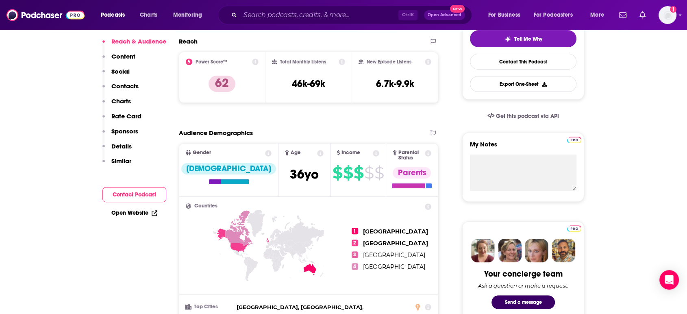
scroll to position [0, 0]
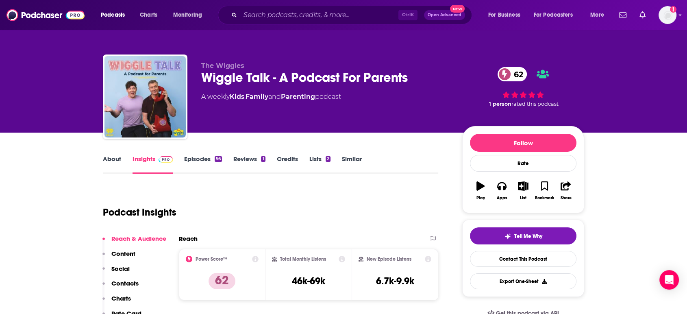
click at [113, 165] on link "About" at bounding box center [112, 164] width 18 height 19
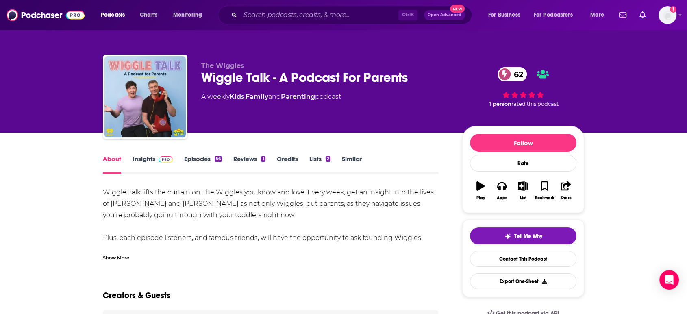
click at [149, 171] on link "Insights" at bounding box center [153, 164] width 40 height 19
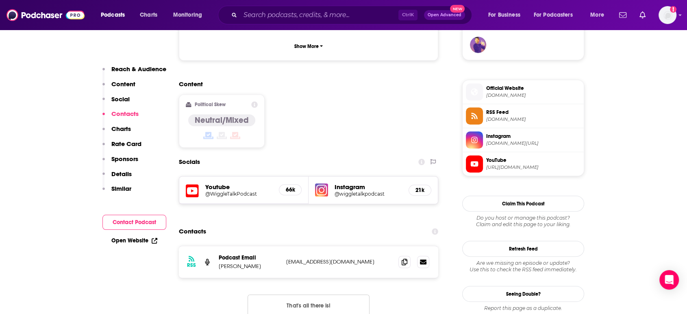
scroll to position [678, 0]
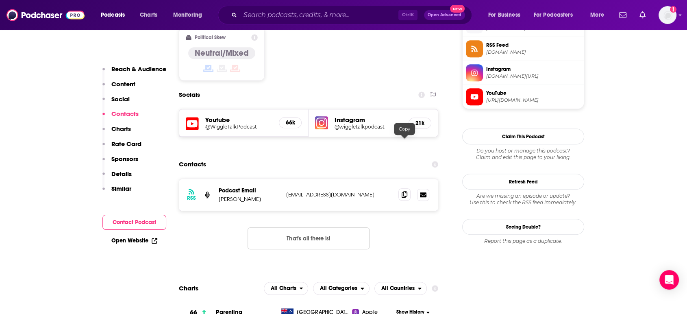
click at [403, 191] on icon at bounding box center [405, 194] width 6 height 7
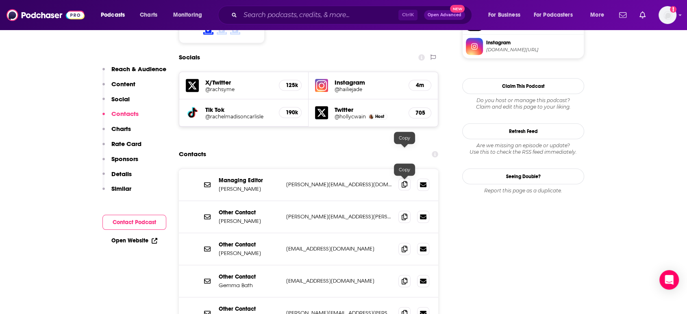
scroll to position [723, 0]
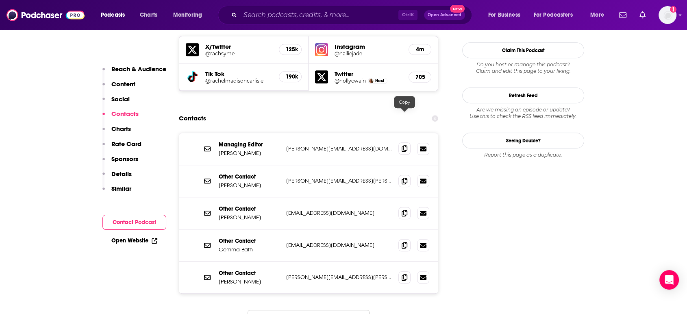
click at [403, 145] on icon at bounding box center [405, 148] width 6 height 7
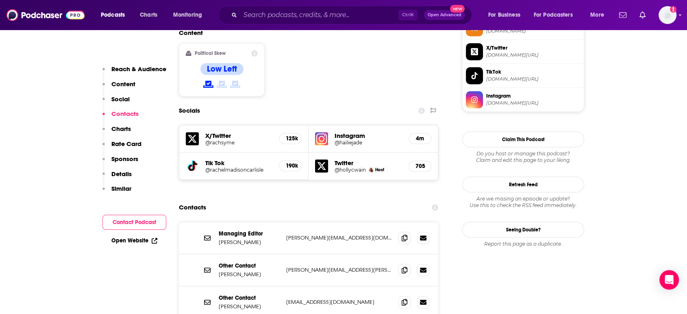
scroll to position [678, 0]
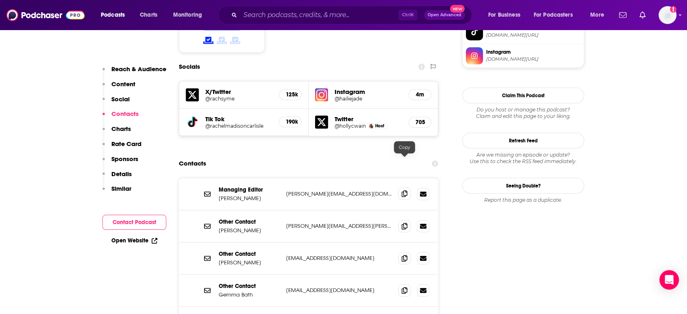
drag, startPoint x: 406, startPoint y: 164, endPoint x: 400, endPoint y: 163, distance: 6.6
click at [406, 188] on span at bounding box center [405, 194] width 12 height 12
click at [402, 220] on span at bounding box center [405, 226] width 12 height 12
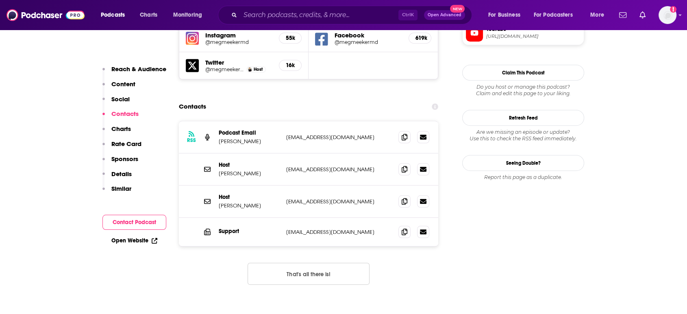
scroll to position [768, 0]
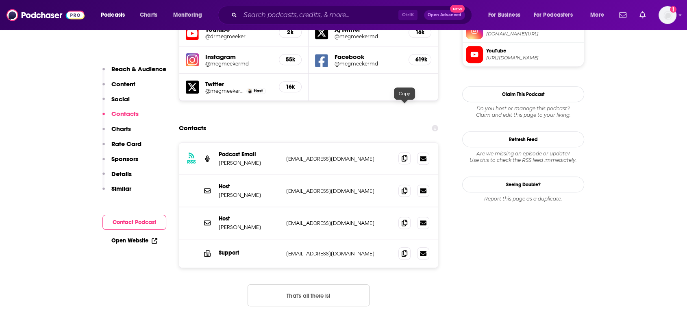
click at [409, 152] on span at bounding box center [405, 158] width 12 height 12
click at [407, 184] on span at bounding box center [405, 190] width 12 height 12
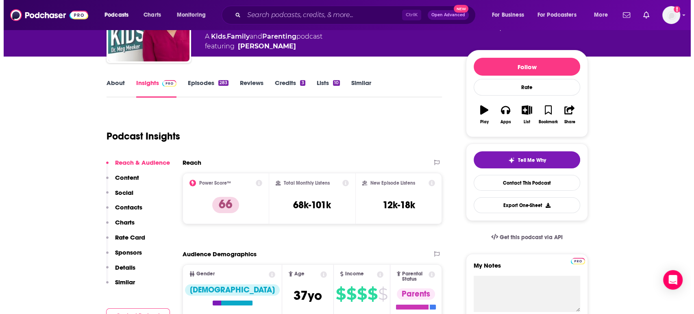
scroll to position [0, 0]
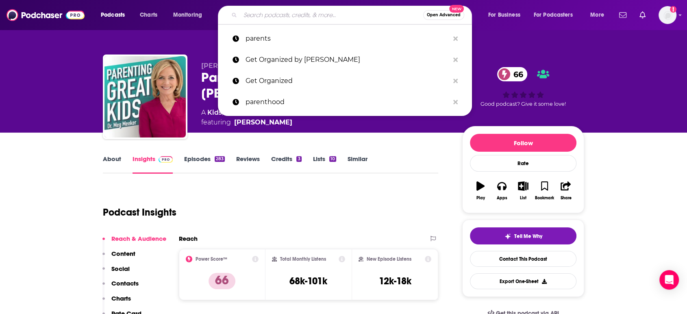
click at [293, 12] on input "Search podcasts, credits, & more..." at bounding box center [331, 15] width 183 height 13
paste input "Liberty Wellness with [PERSON_NAME]"
type input "Liberty Wellness with [PERSON_NAME]"
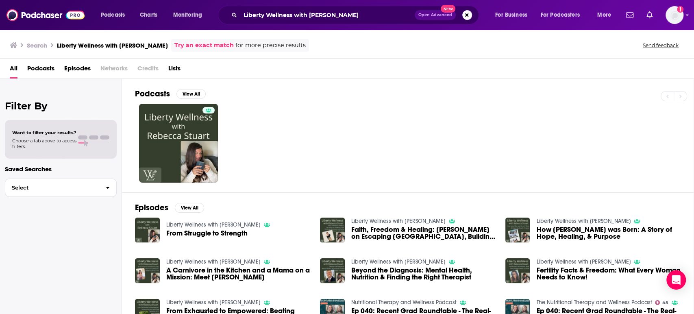
click at [42, 68] on span "Podcasts" at bounding box center [40, 70] width 27 height 17
